Goal: Task Accomplishment & Management: Use online tool/utility

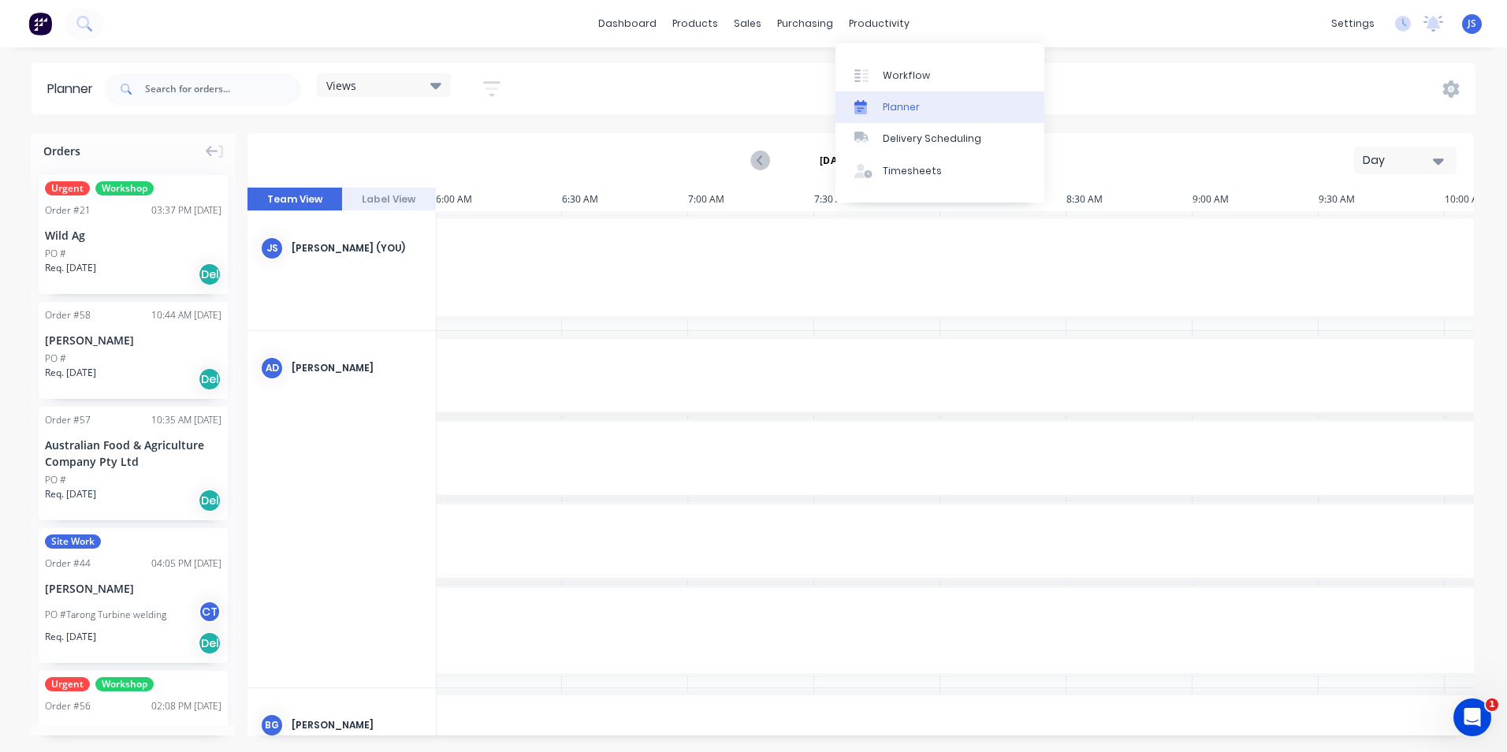
click at [911, 100] on div "Planner" at bounding box center [901, 107] width 37 height 14
click at [1441, 158] on icon "button" at bounding box center [1437, 161] width 11 height 6
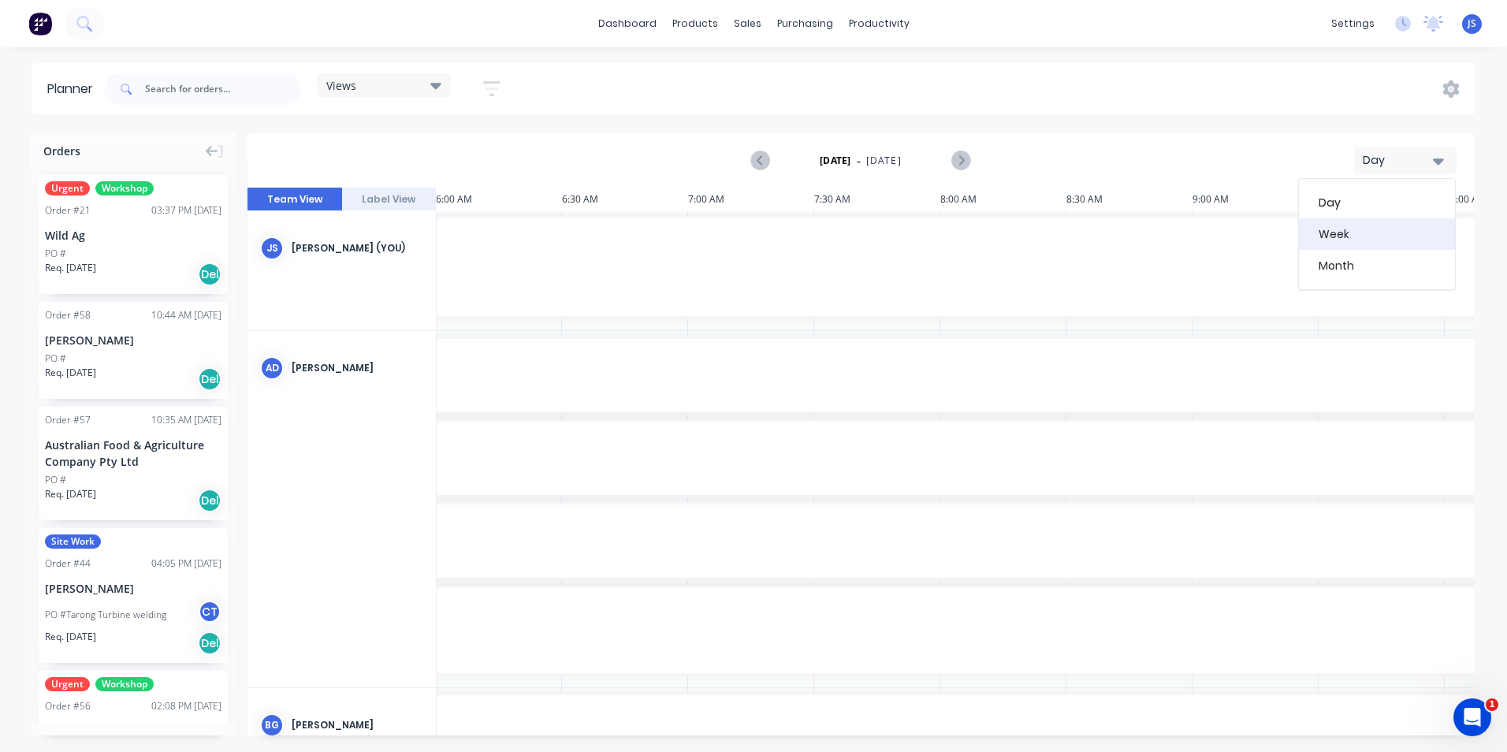
click at [1385, 232] on div "Week" at bounding box center [1377, 234] width 156 height 32
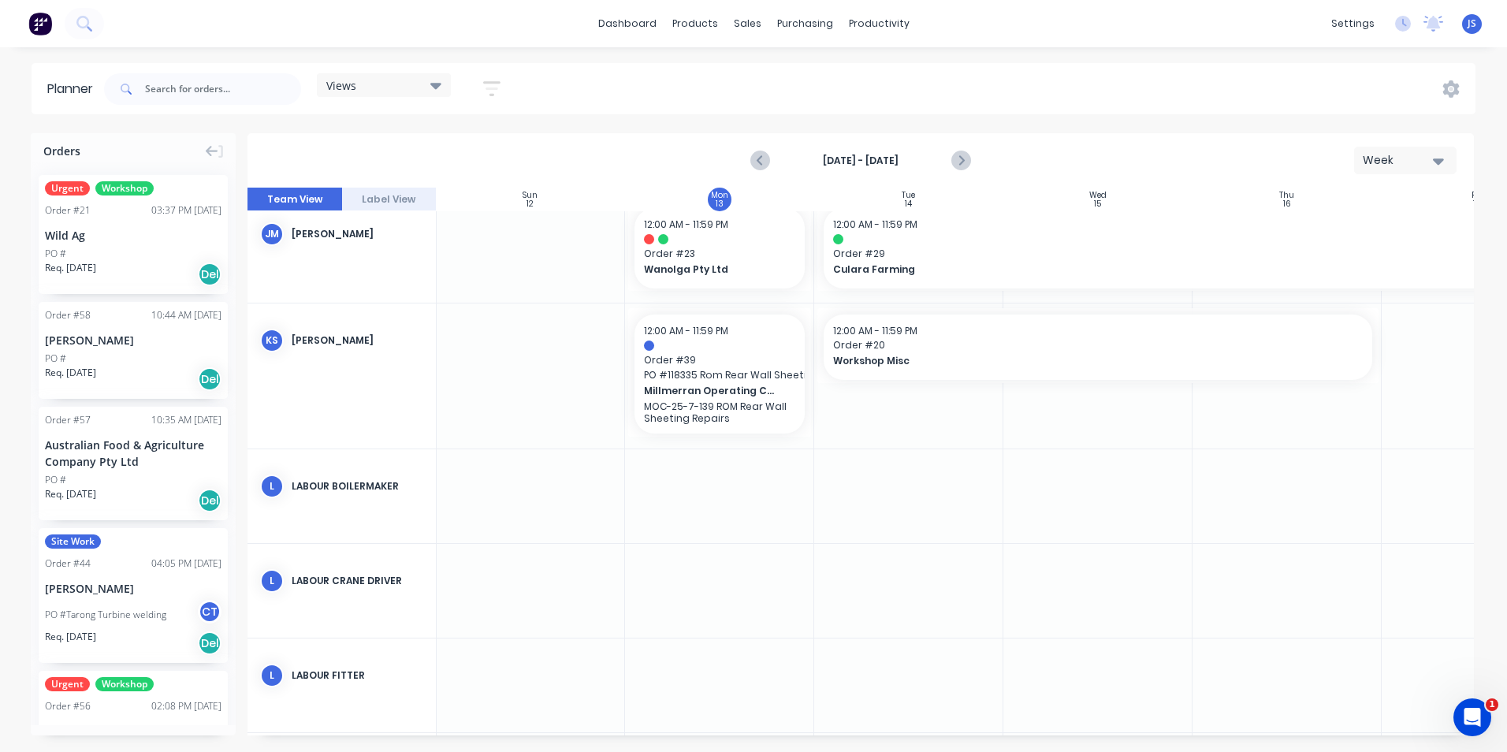
scroll to position [2679, 1]
drag, startPoint x: 1378, startPoint y: 342, endPoint x: 1173, endPoint y: 335, distance: 205.0
drag, startPoint x: 819, startPoint y: 346, endPoint x: 1021, endPoint y: 344, distance: 201.7
drag, startPoint x: 809, startPoint y: 371, endPoint x: 937, endPoint y: 367, distance: 127.7
drag, startPoint x: 812, startPoint y: 371, endPoint x: 904, endPoint y: 370, distance: 92.2
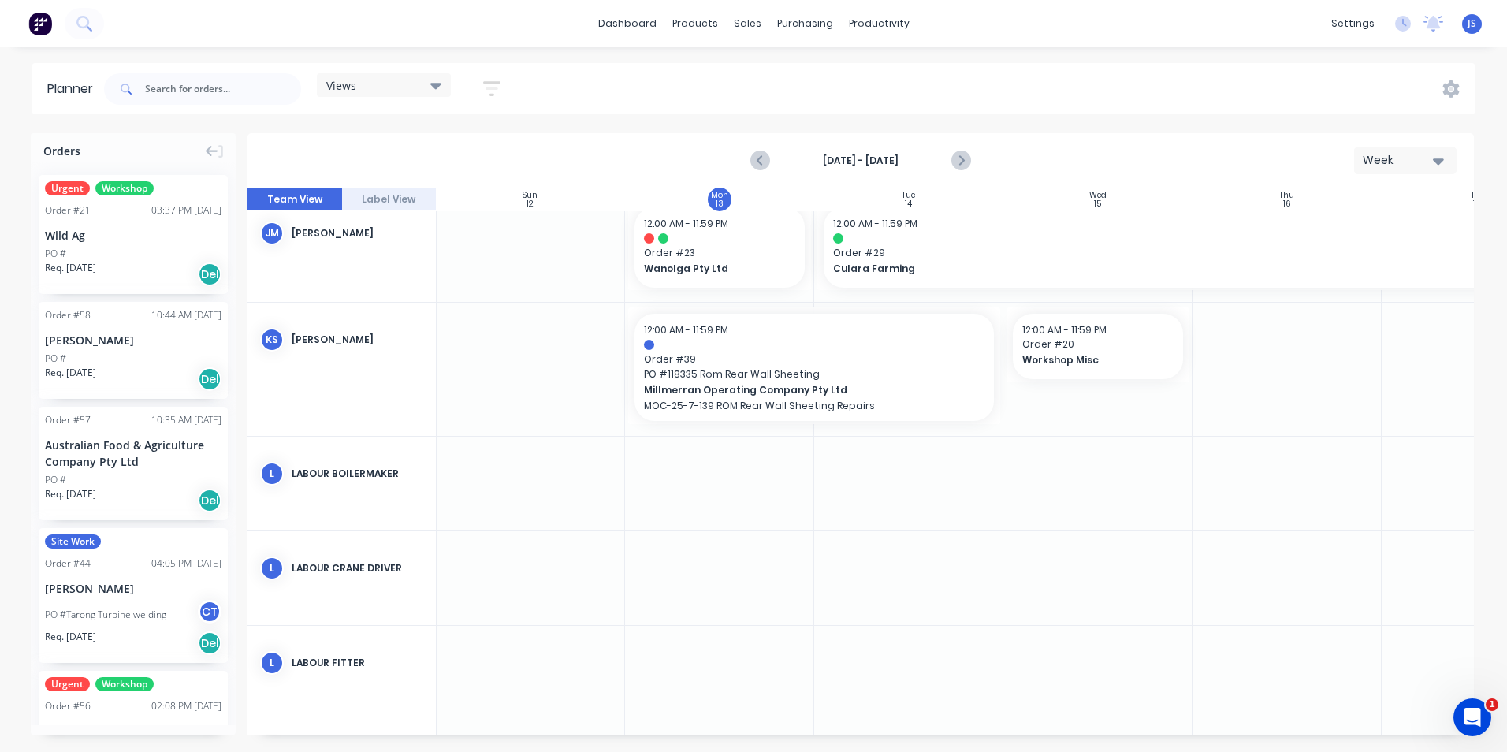
click at [768, 470] on div at bounding box center [719, 484] width 189 height 94
click at [964, 160] on icon "Next page" at bounding box center [960, 160] width 19 height 19
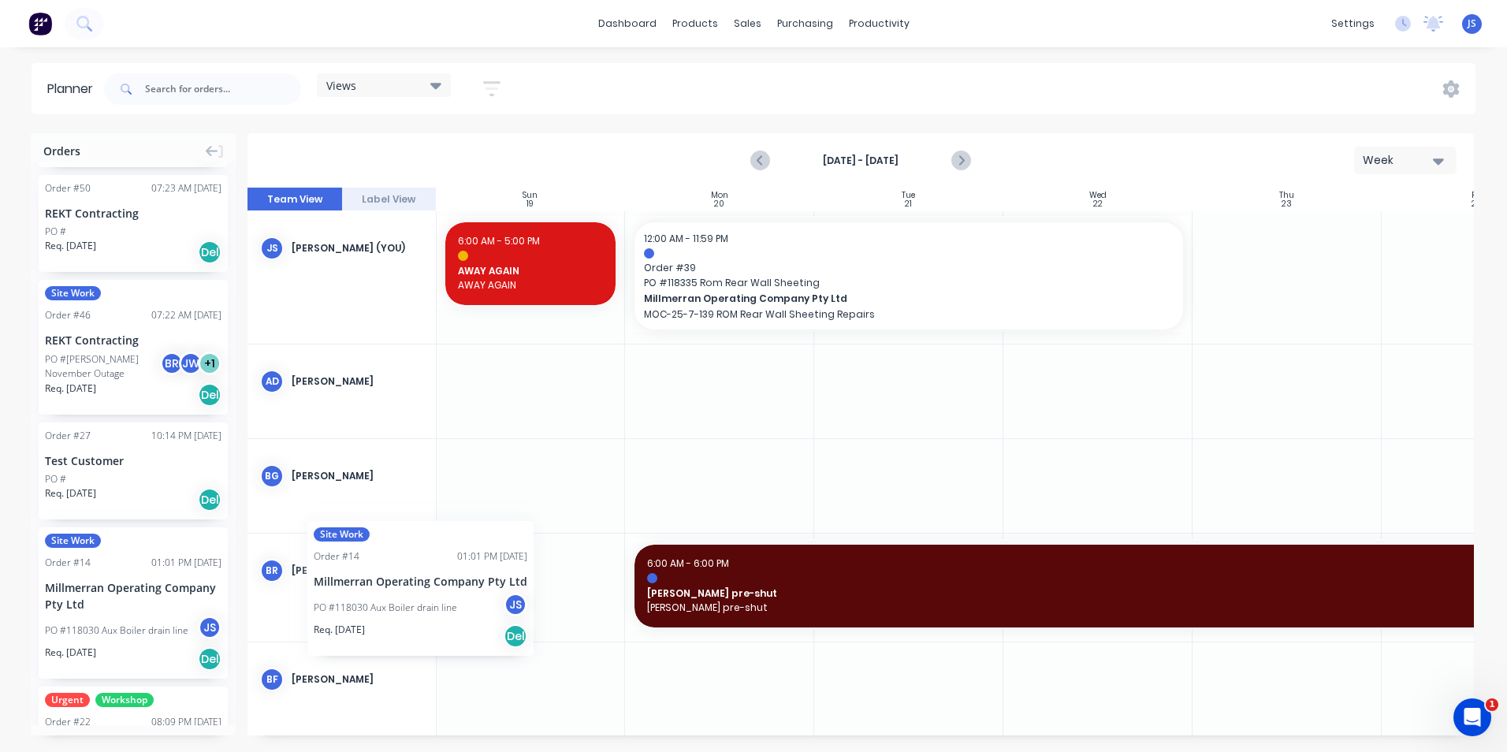
scroll to position [0, 0]
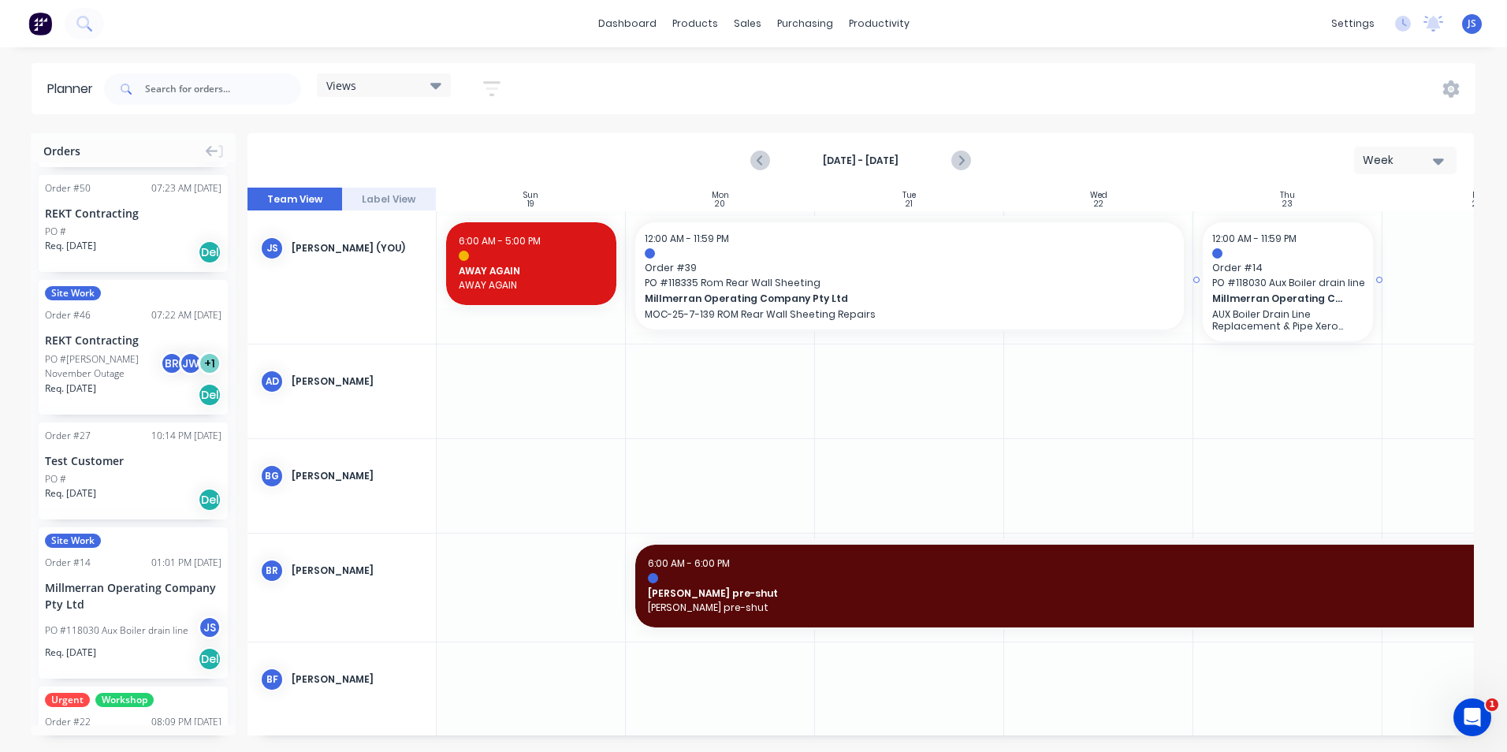
drag, startPoint x: 131, startPoint y: 593, endPoint x: 1283, endPoint y: 286, distance: 1192.3
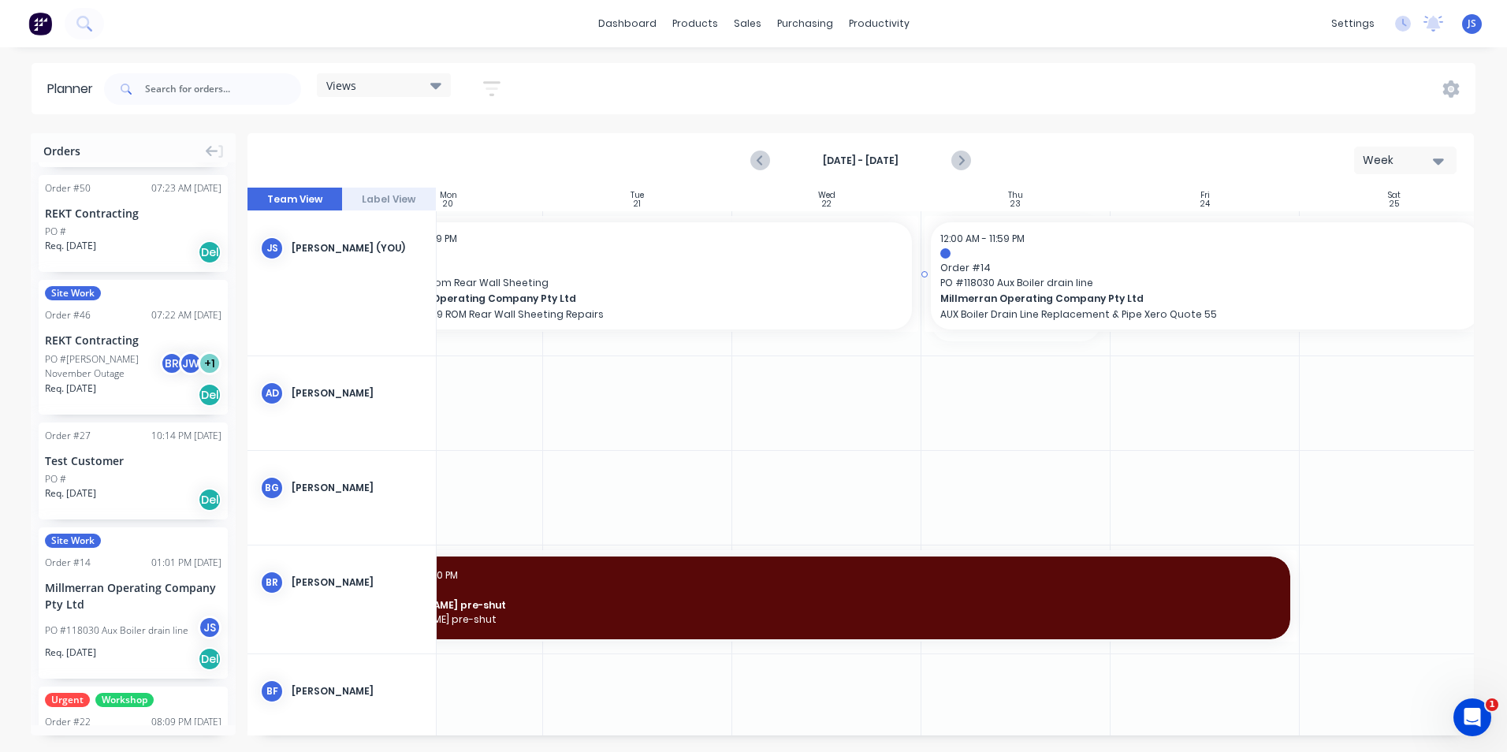
scroll to position [0, 293]
drag, startPoint x: 1378, startPoint y: 280, endPoint x: 1419, endPoint y: 273, distance: 41.5
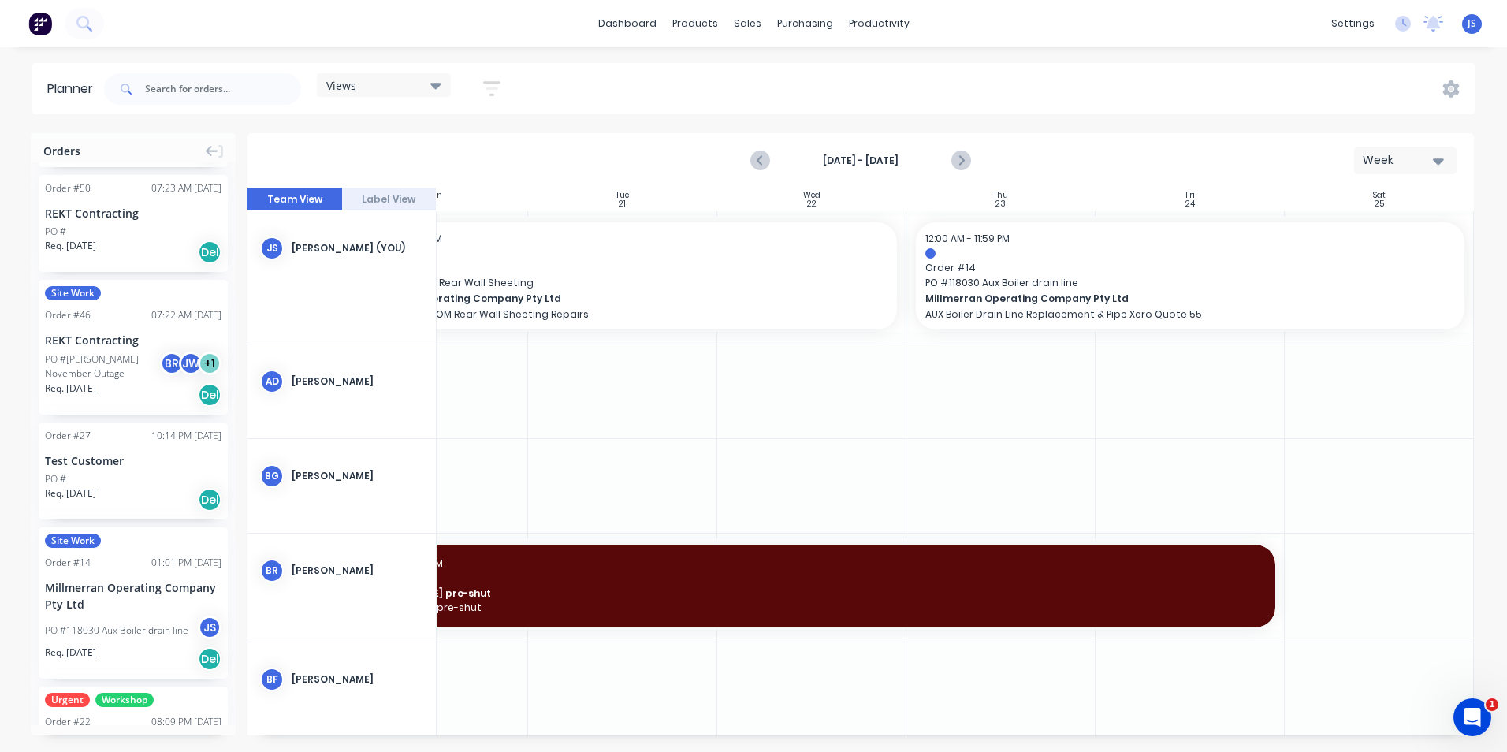
click at [917, 408] on div at bounding box center [1000, 391] width 189 height 94
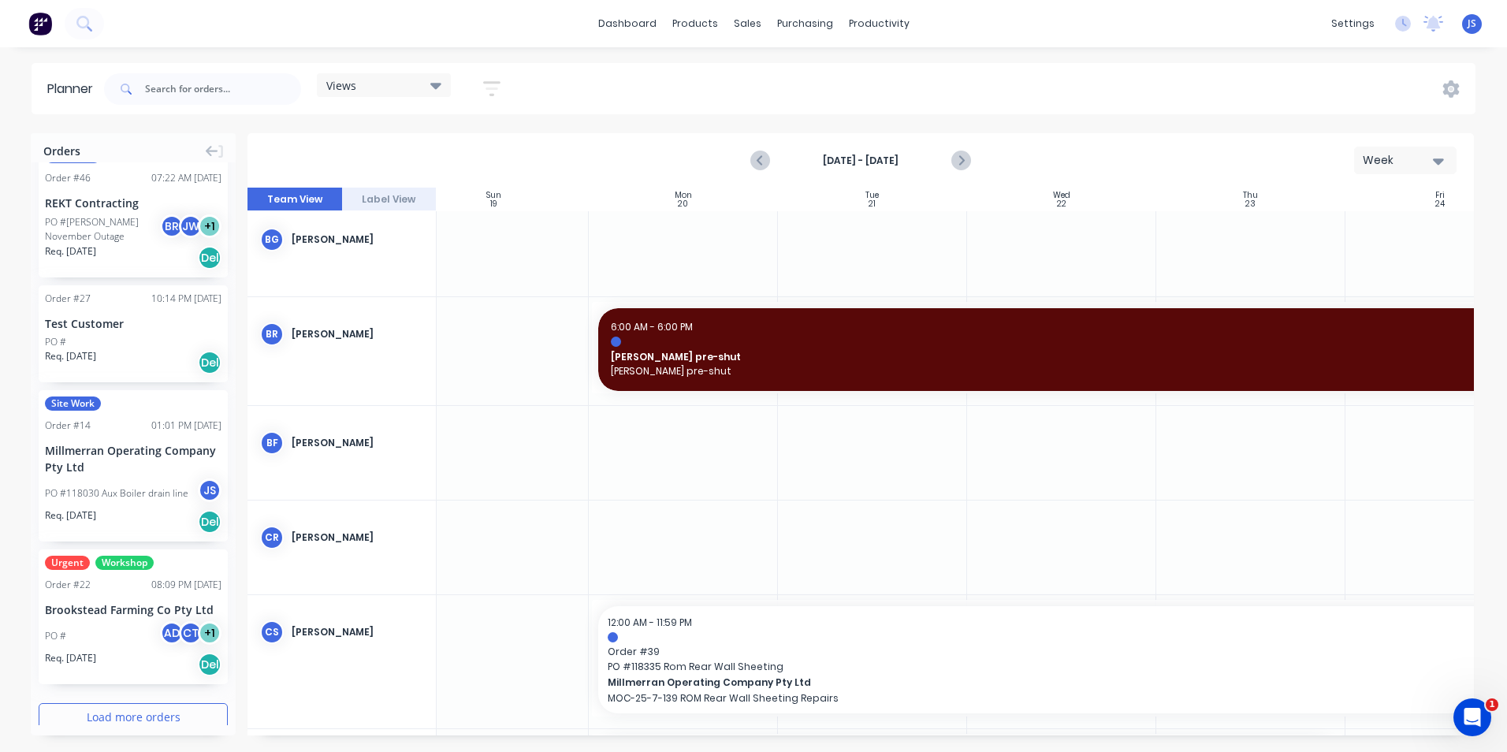
scroll to position [2125, 0]
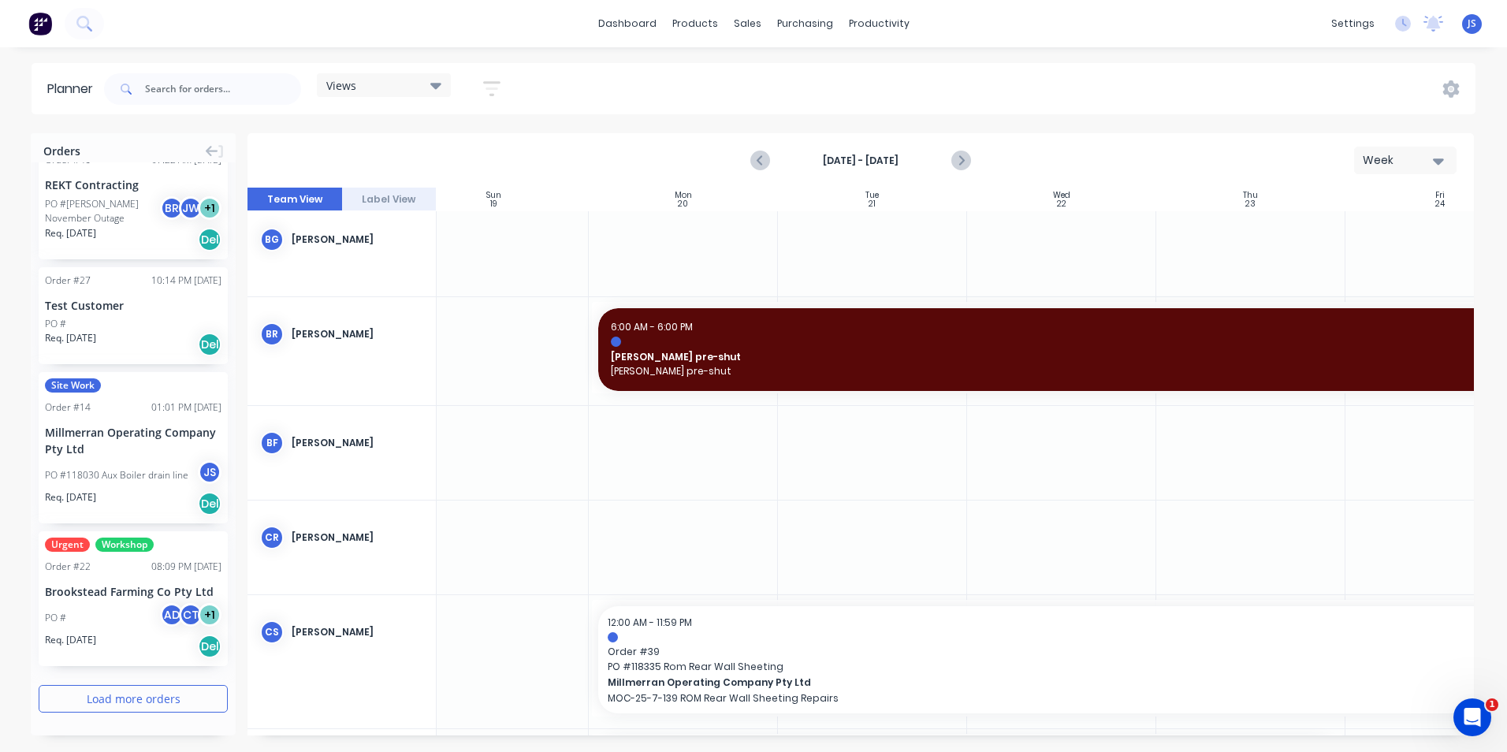
click at [155, 697] on button "Load more orders" at bounding box center [133, 699] width 189 height 28
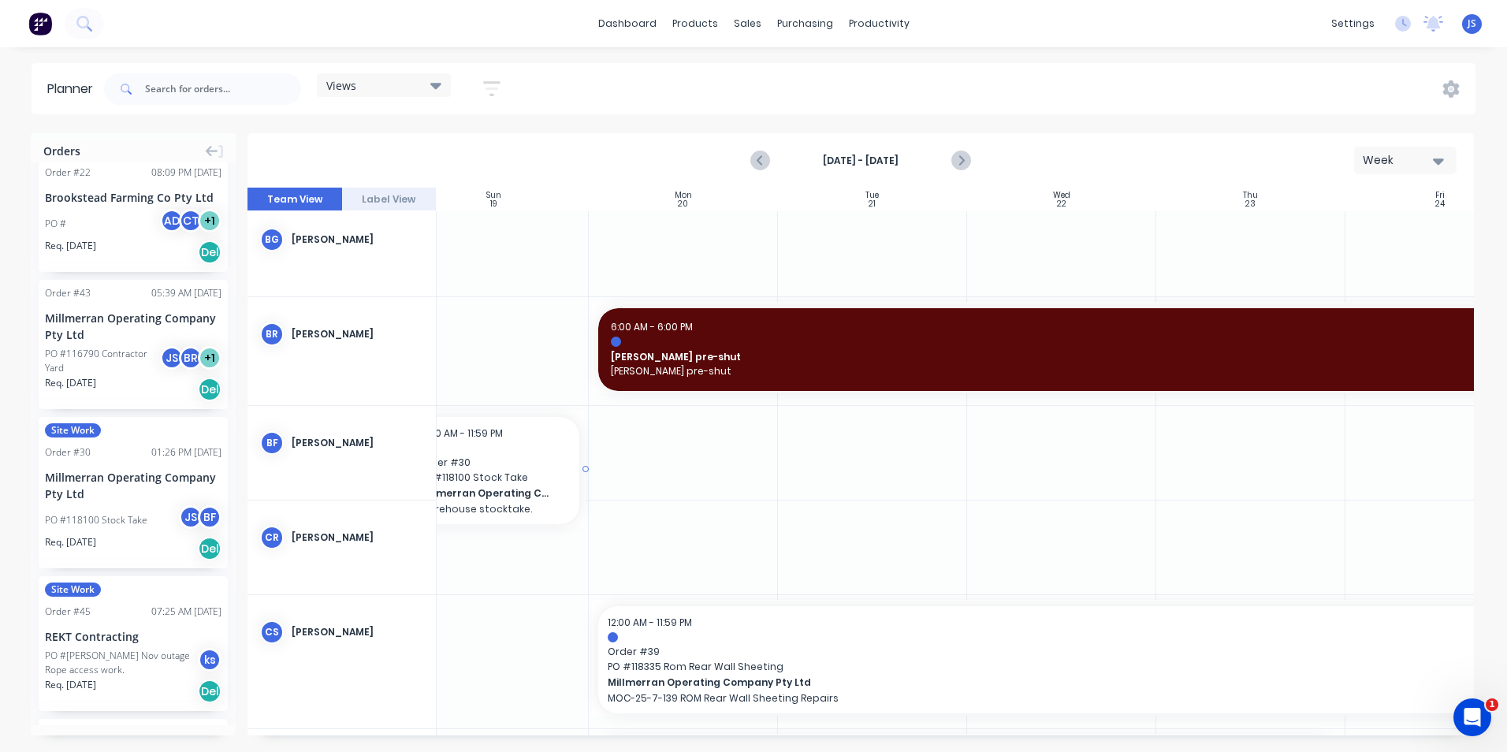
scroll to position [236, 29]
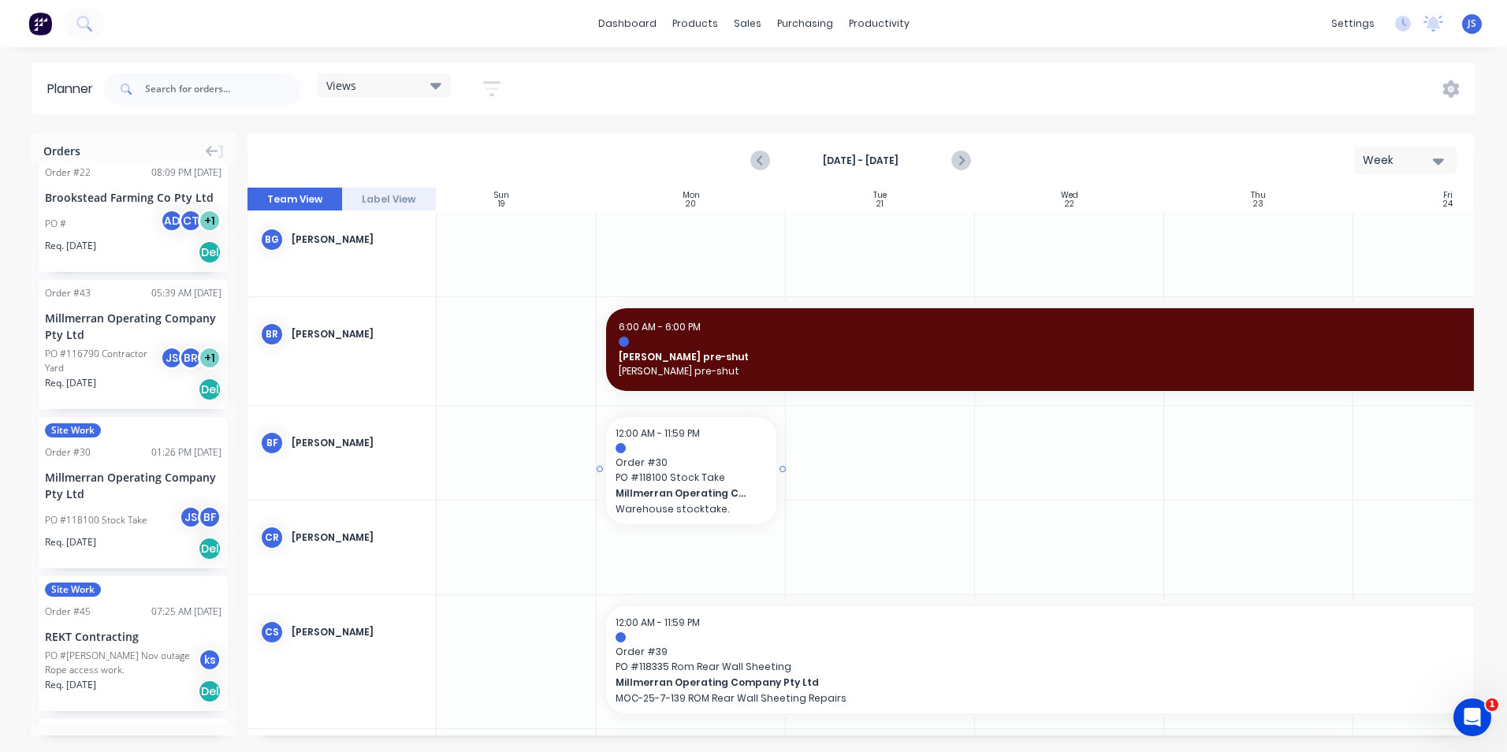
drag, startPoint x: 130, startPoint y: 492, endPoint x: 661, endPoint y: 442, distance: 533.4
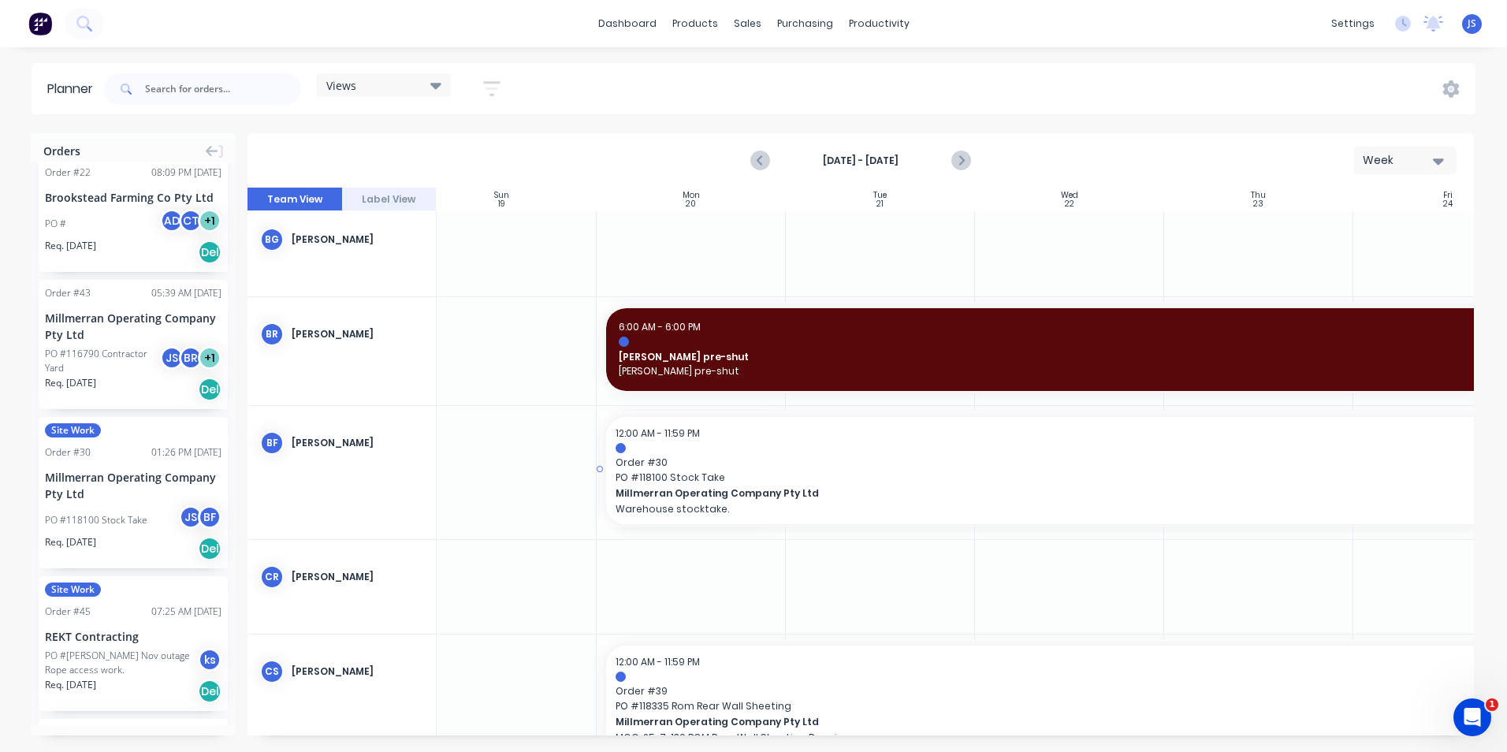
drag, startPoint x: 782, startPoint y: 468, endPoint x: 1414, endPoint y: 488, distance: 633.0
click at [967, 159] on icon "Next page" at bounding box center [960, 160] width 19 height 19
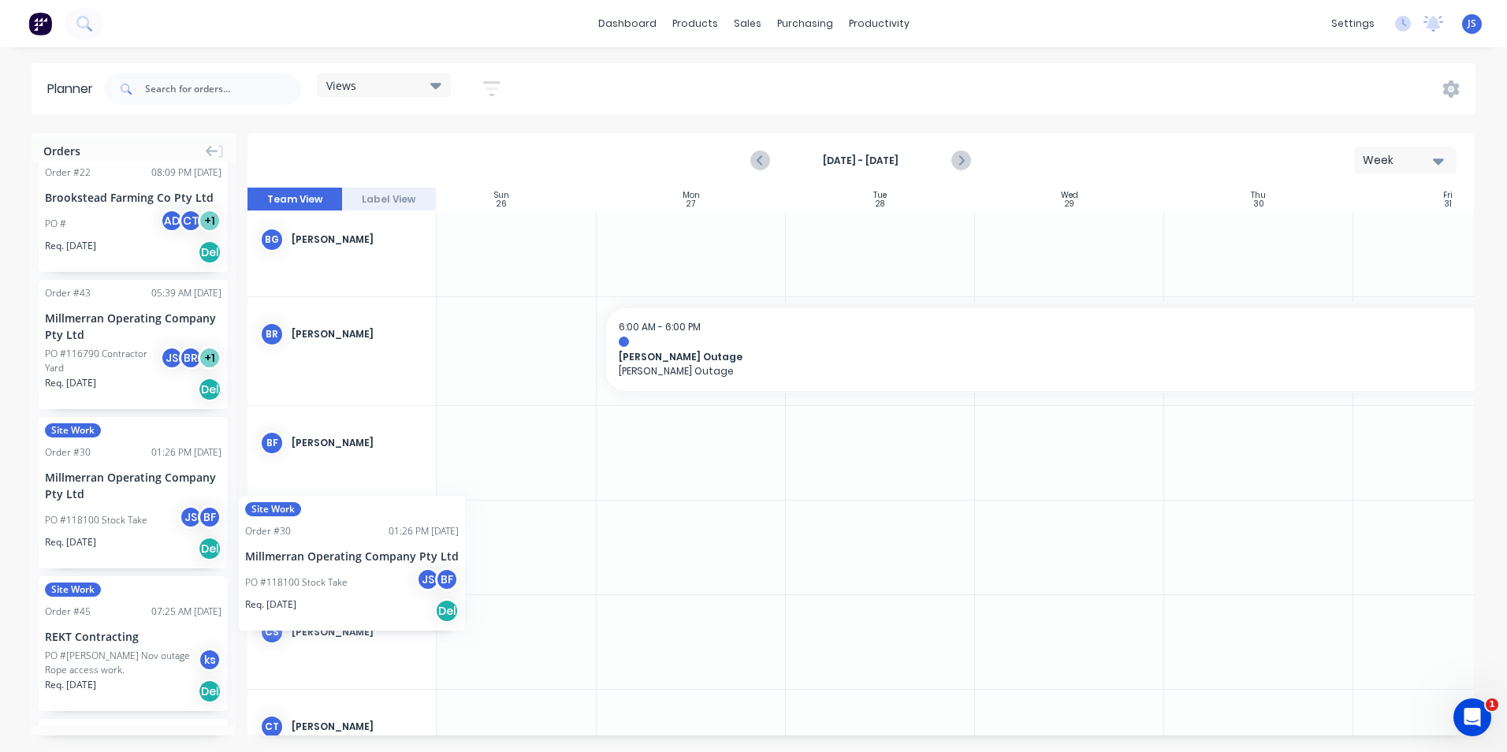
scroll to position [198, 25]
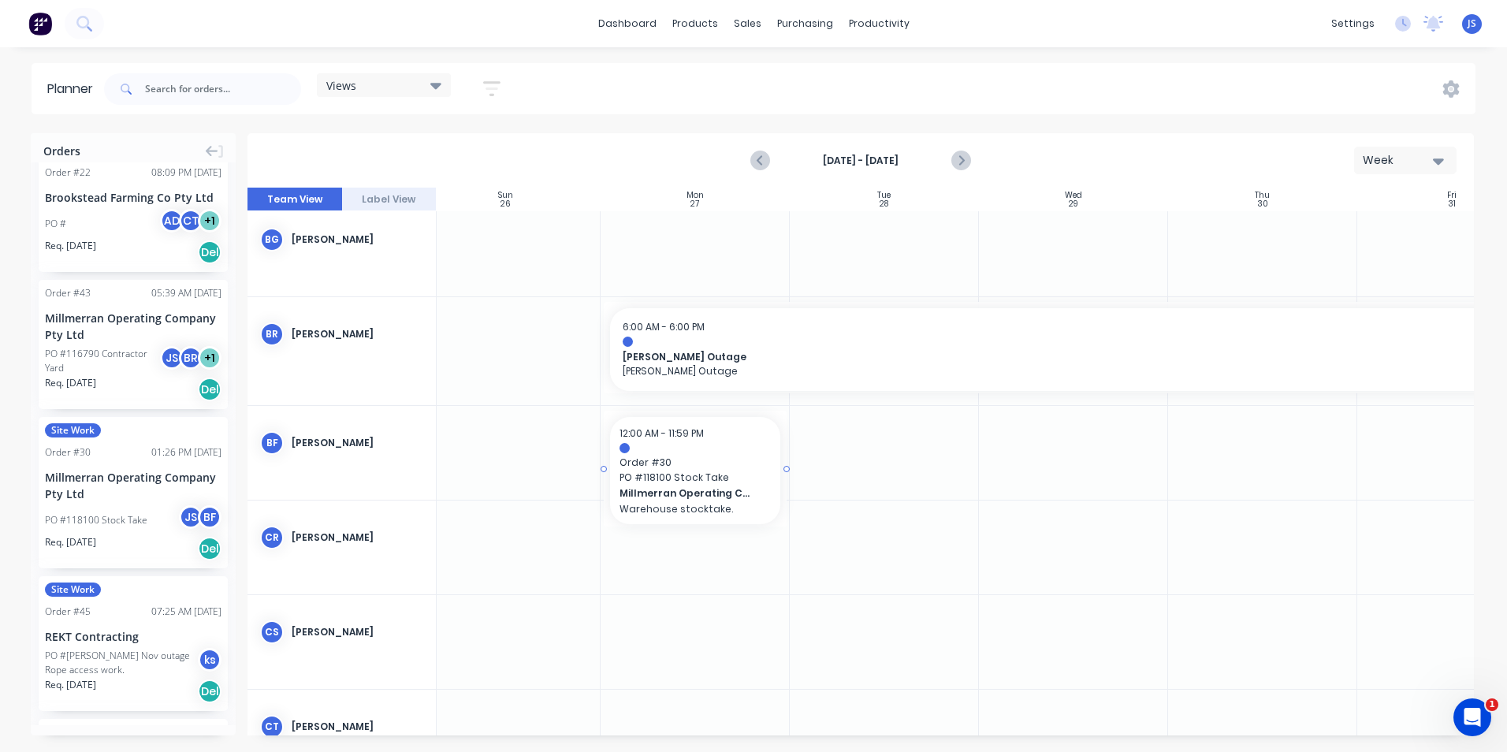
drag, startPoint x: 102, startPoint y: 494, endPoint x: 696, endPoint y: 417, distance: 599.1
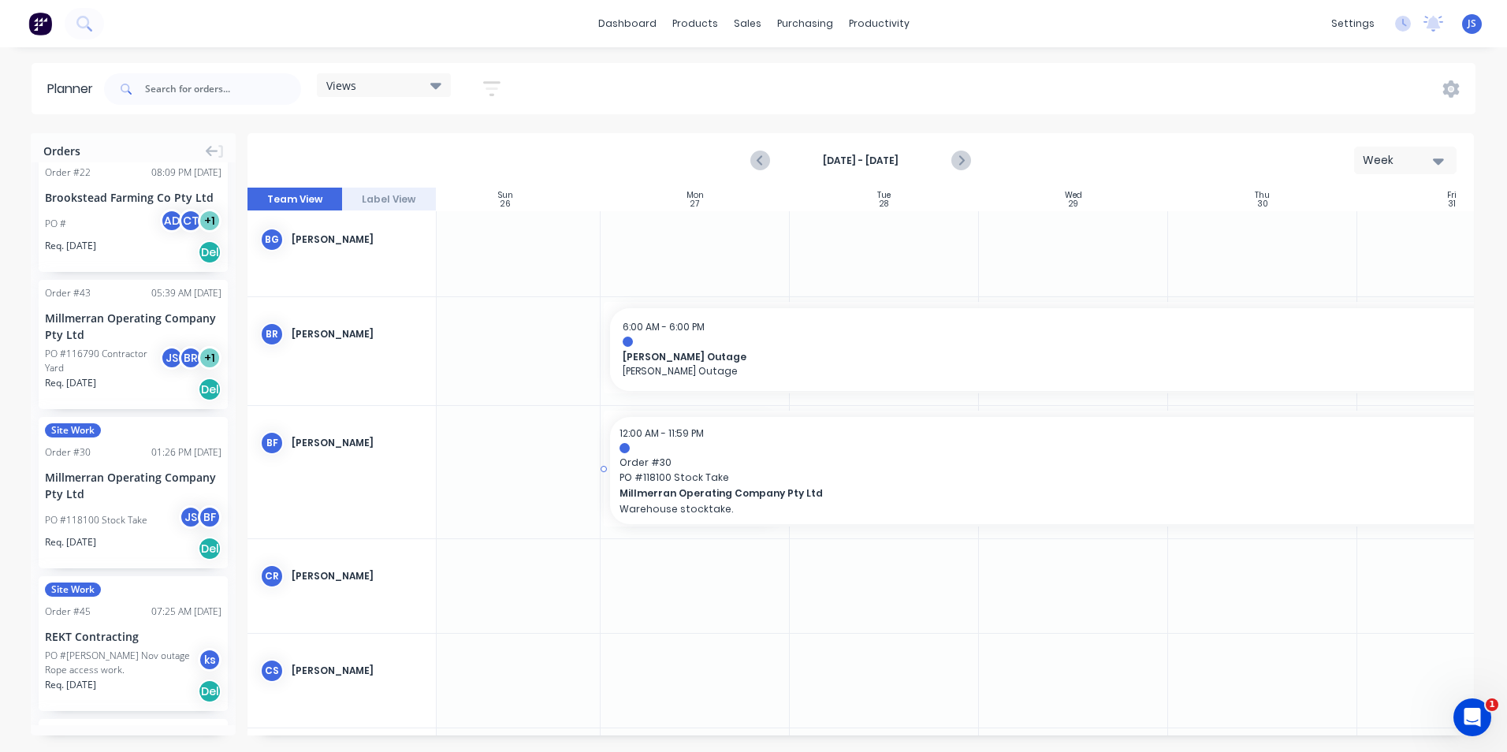
drag, startPoint x: 786, startPoint y: 470, endPoint x: 1411, endPoint y: 438, distance: 626.5
click at [766, 158] on icon "Previous page" at bounding box center [761, 160] width 19 height 19
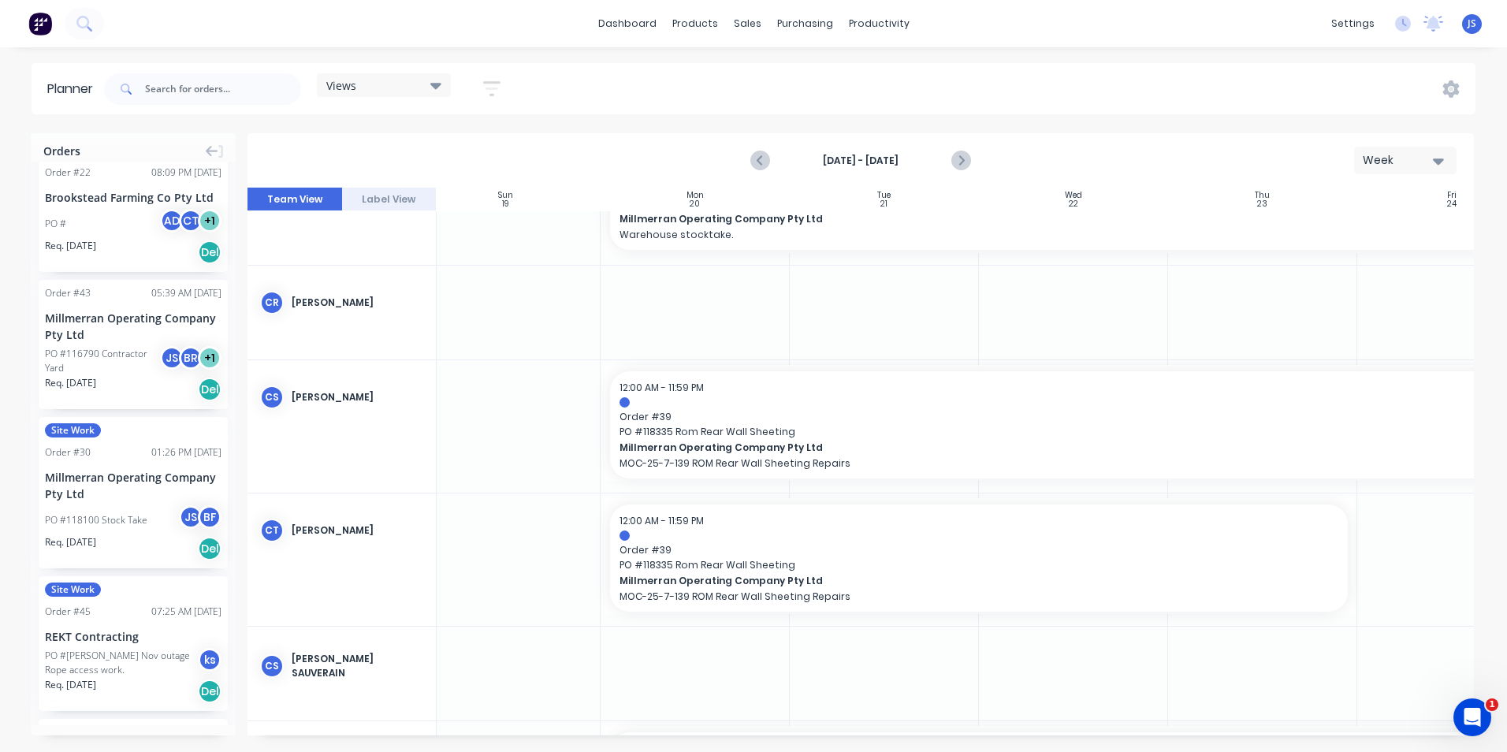
scroll to position [552, 25]
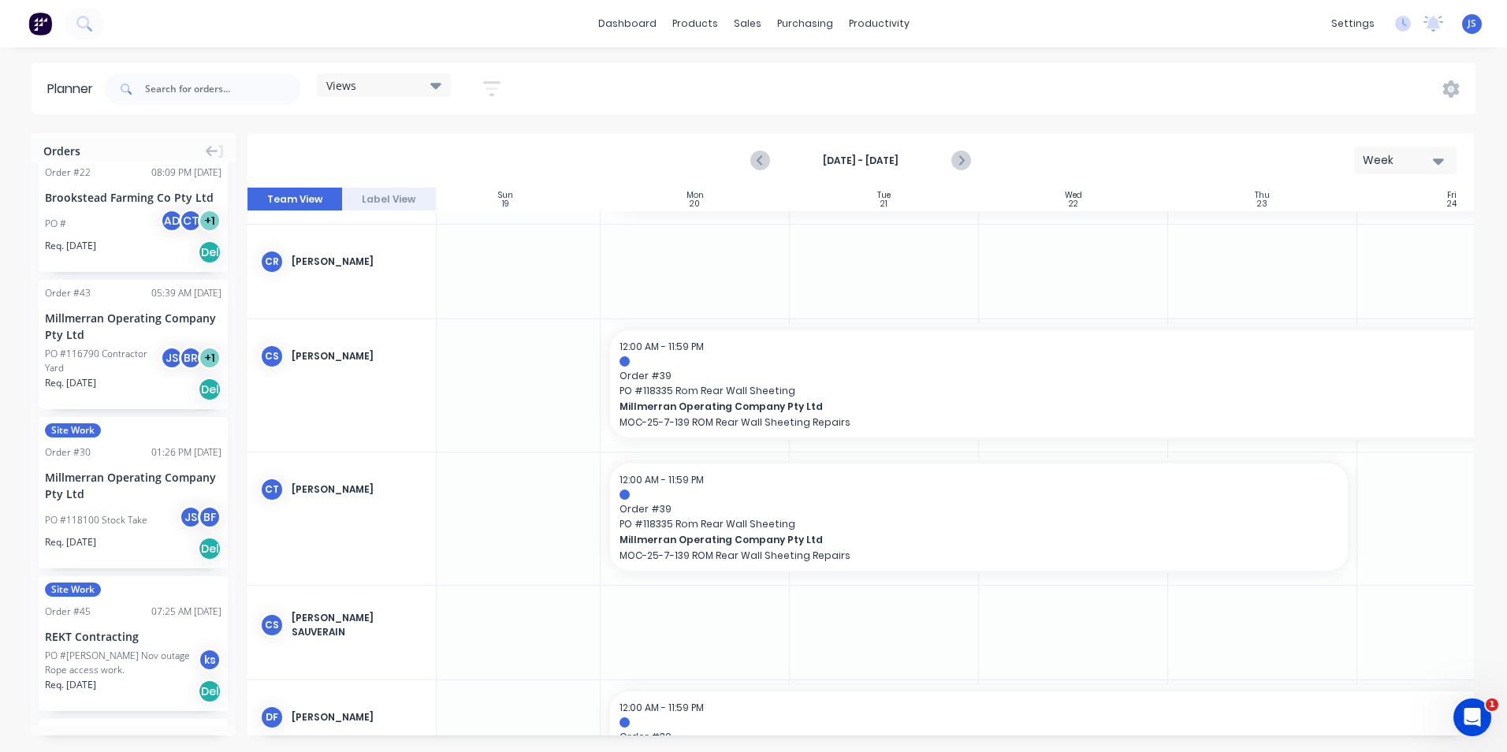
click at [957, 733] on div "Orders Urgent Workshop Order # 21 03:37 PM [DATE] Wild Ag PO # Req. [DATE] Del …" at bounding box center [753, 442] width 1507 height 618
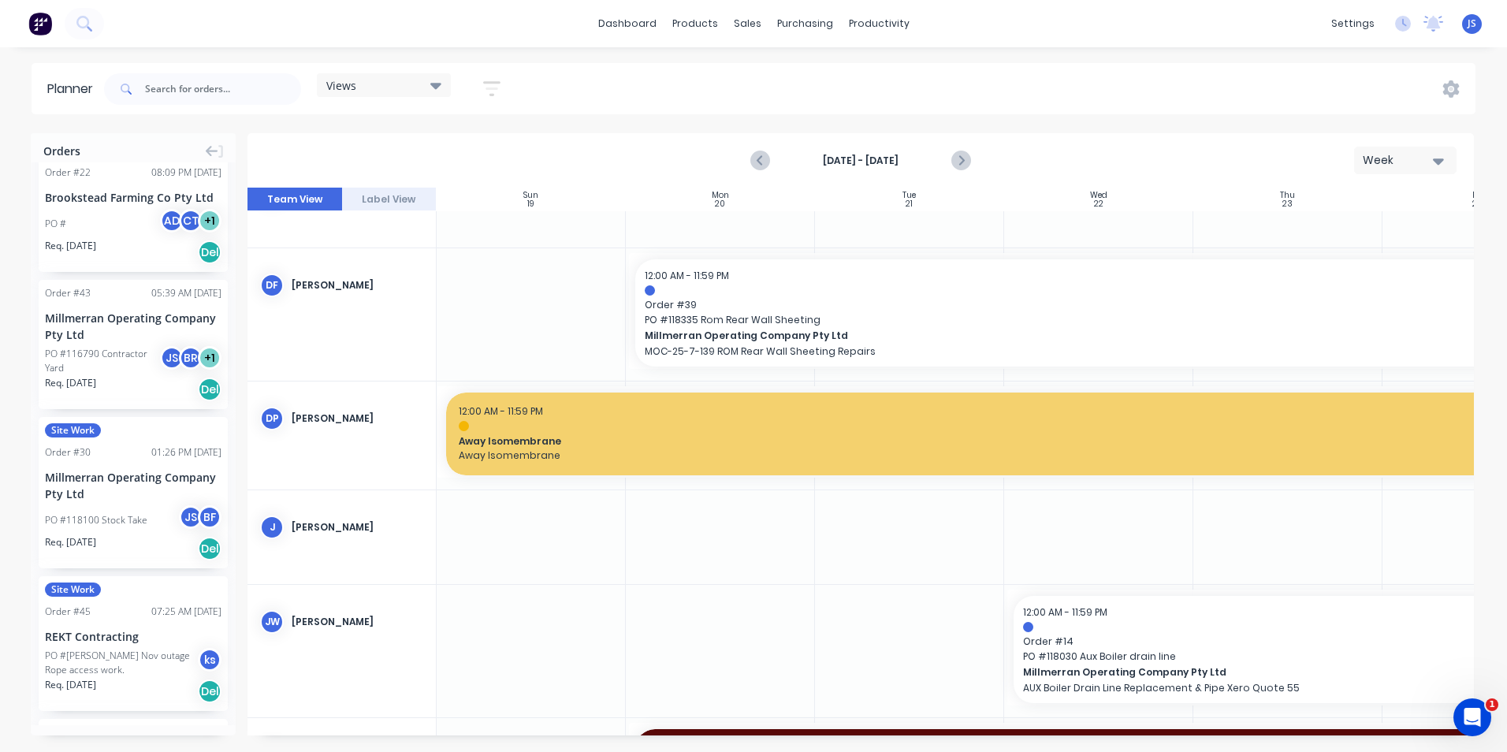
scroll to position [1024, 0]
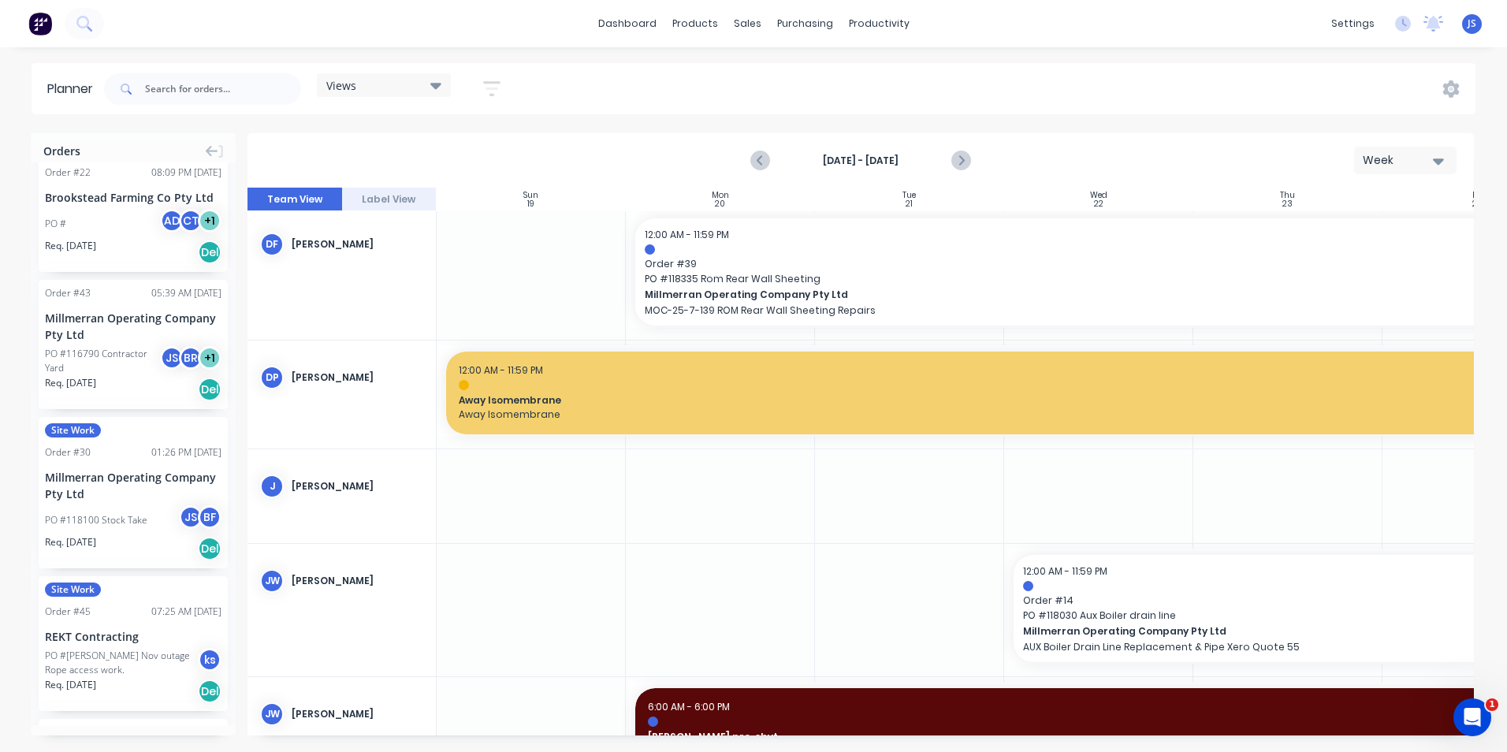
click at [678, 527] on div at bounding box center [720, 496] width 189 height 94
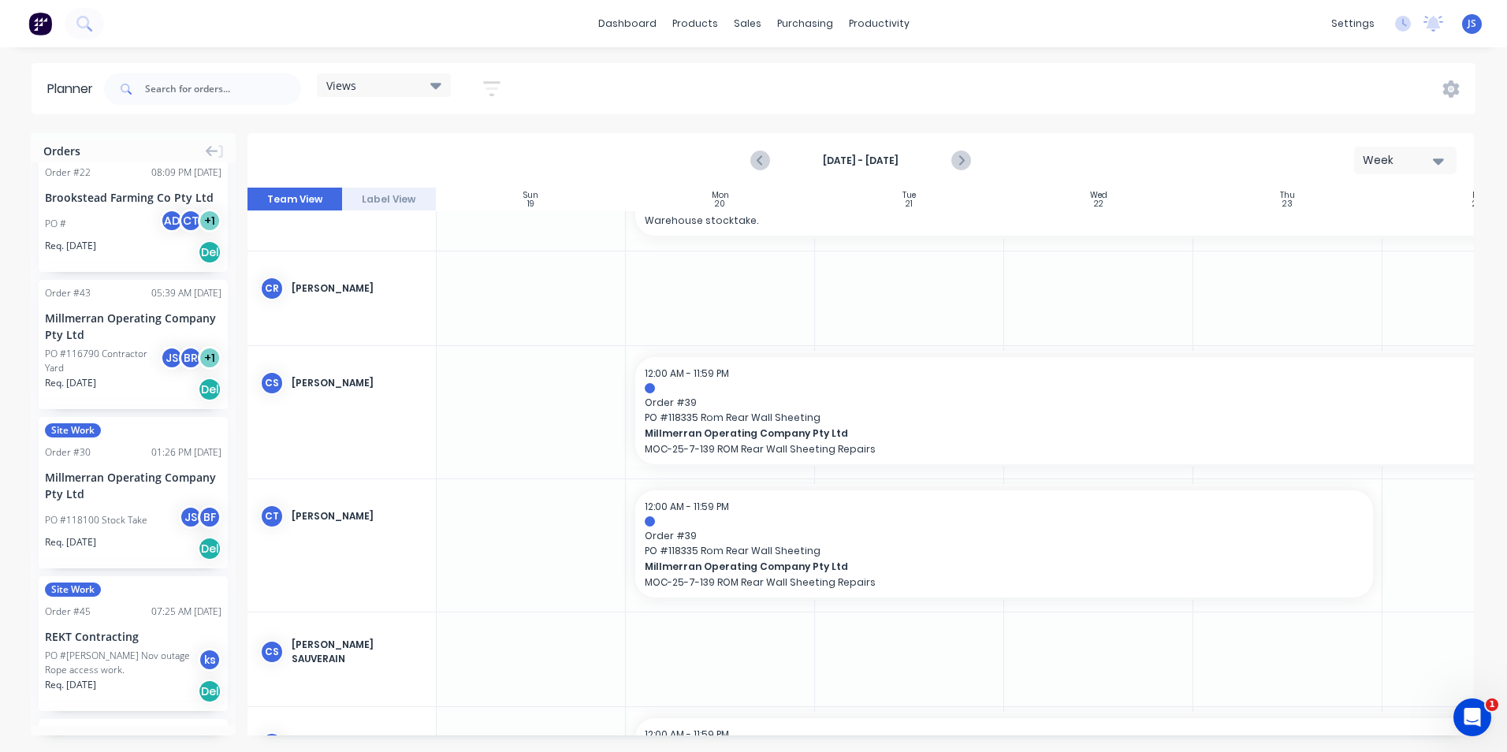
scroll to position [562, 0]
